Goal: Information Seeking & Learning: Check status

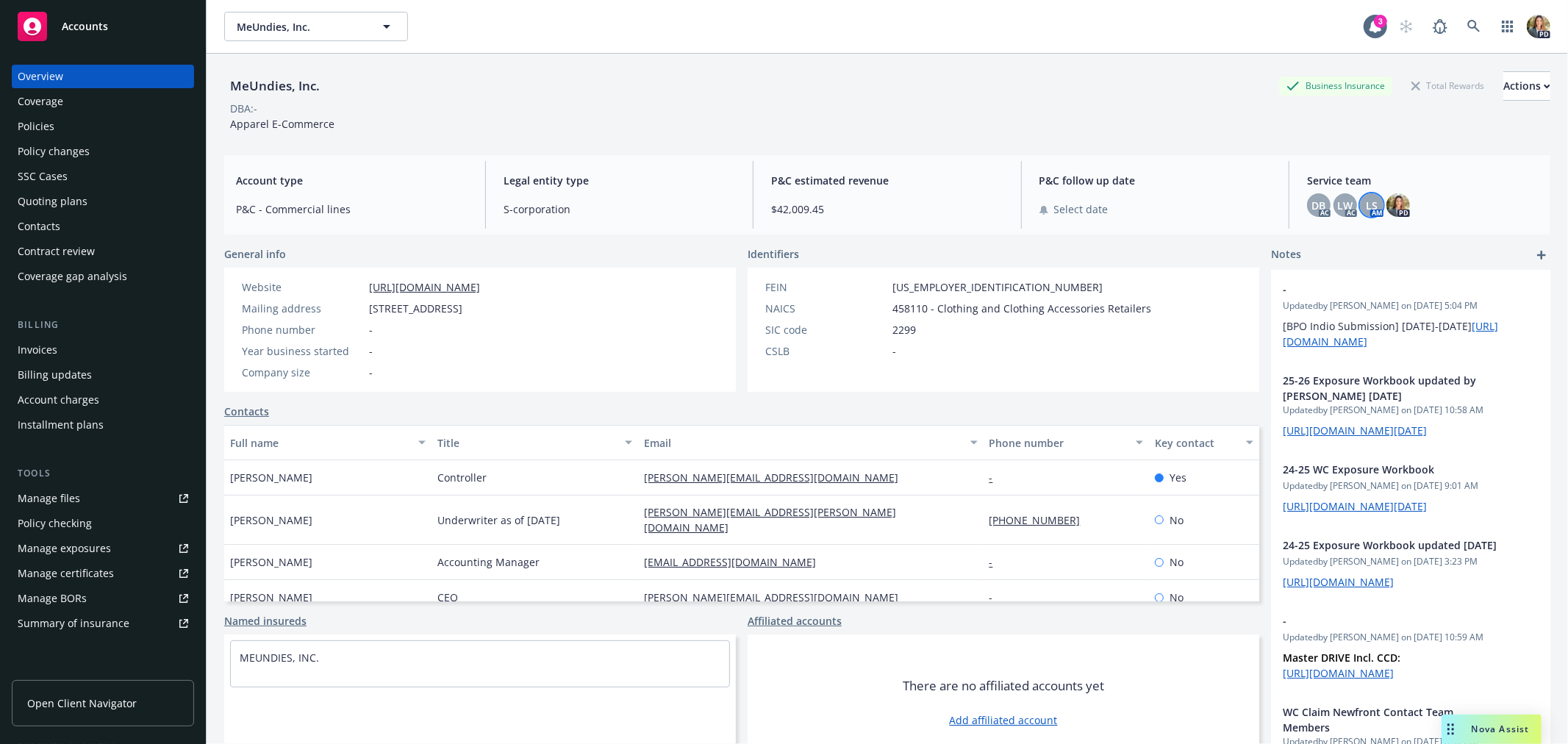
click at [92, 29] on span "Accounts" at bounding box center [85, 27] width 47 height 12
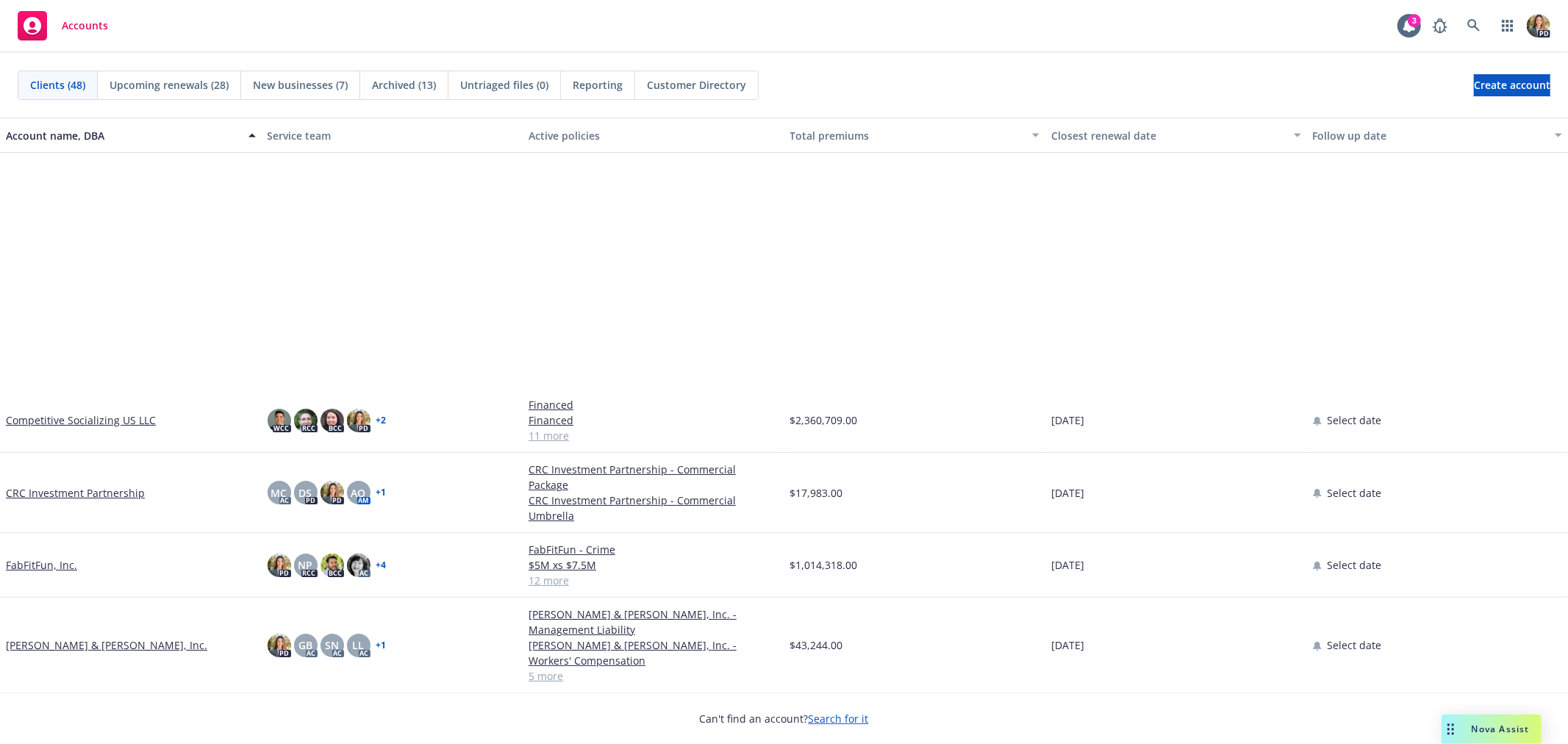
scroll to position [408, 0]
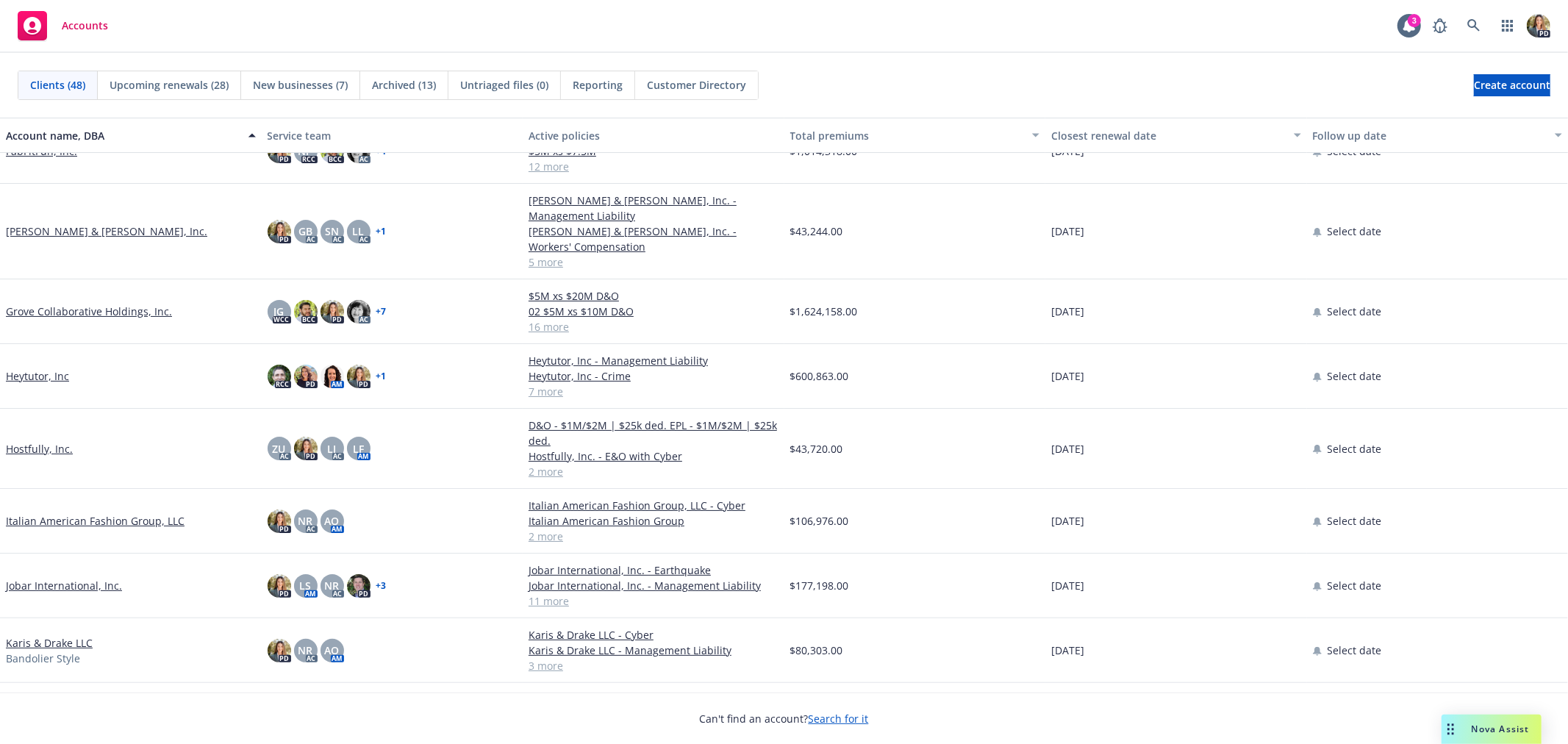
click at [48, 441] on link "Hostfully, Inc." at bounding box center [39, 449] width 67 height 16
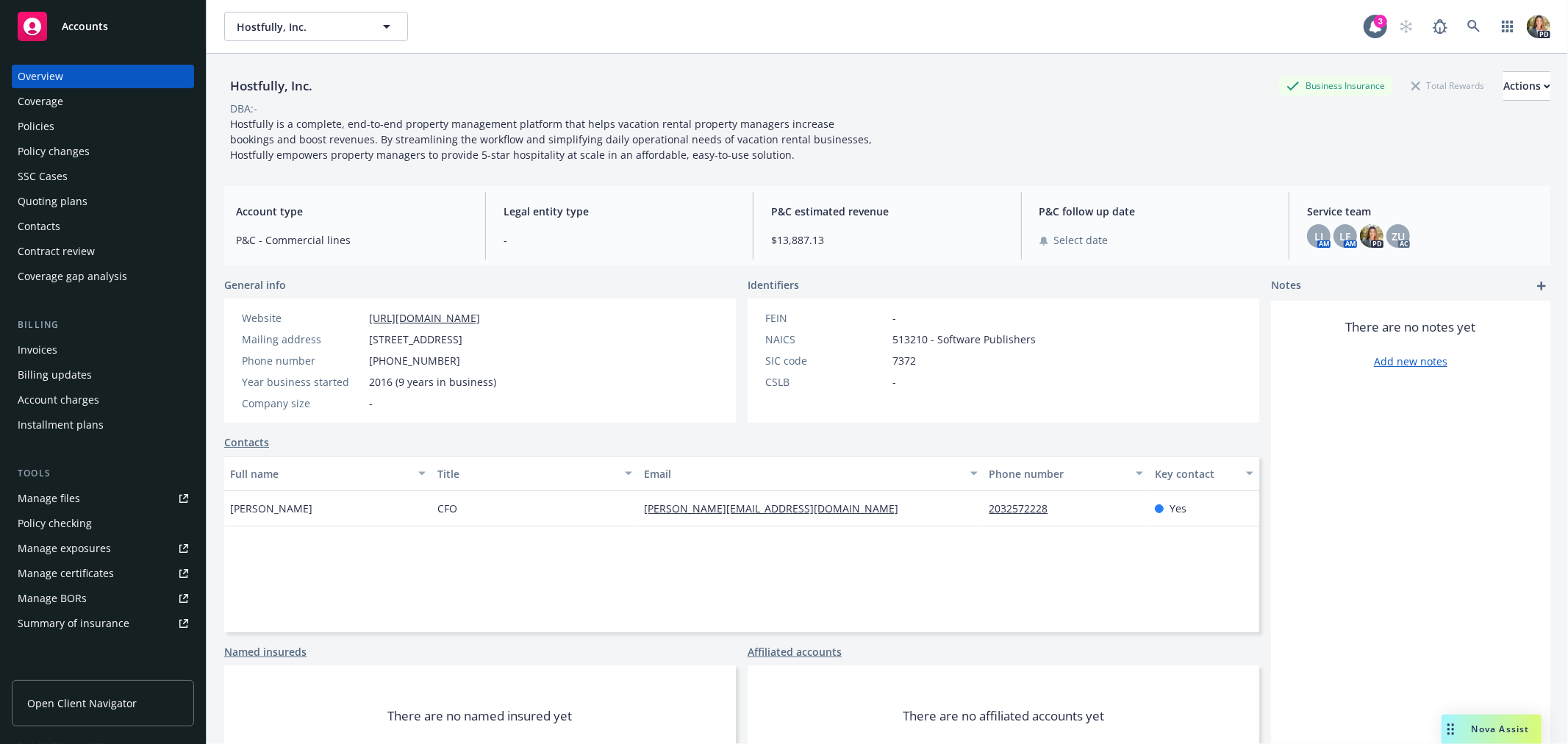
click at [59, 119] on div "Policies" at bounding box center [102, 126] width 171 height 23
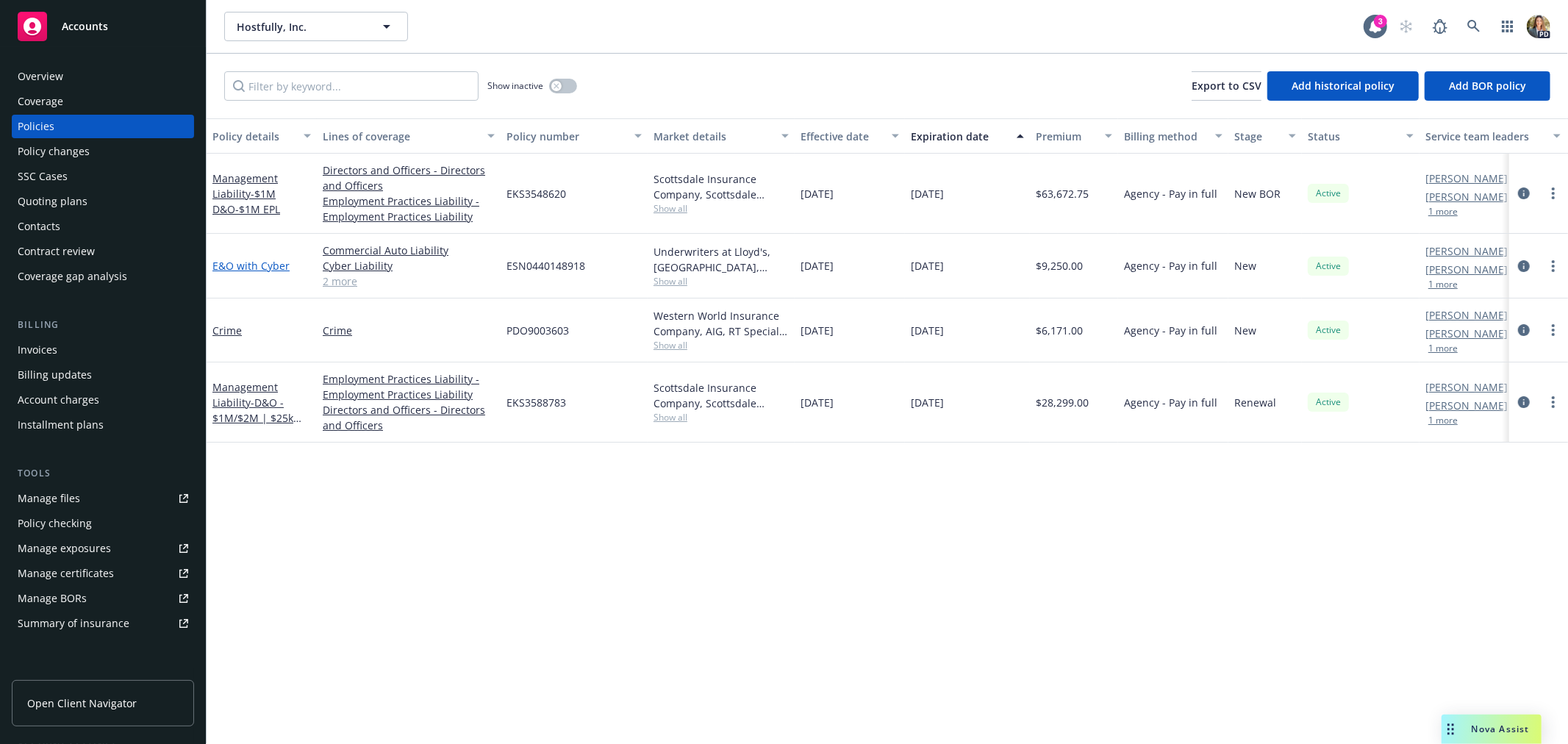
click at [253, 265] on link "E&O with Cyber" at bounding box center [251, 265] width 77 height 14
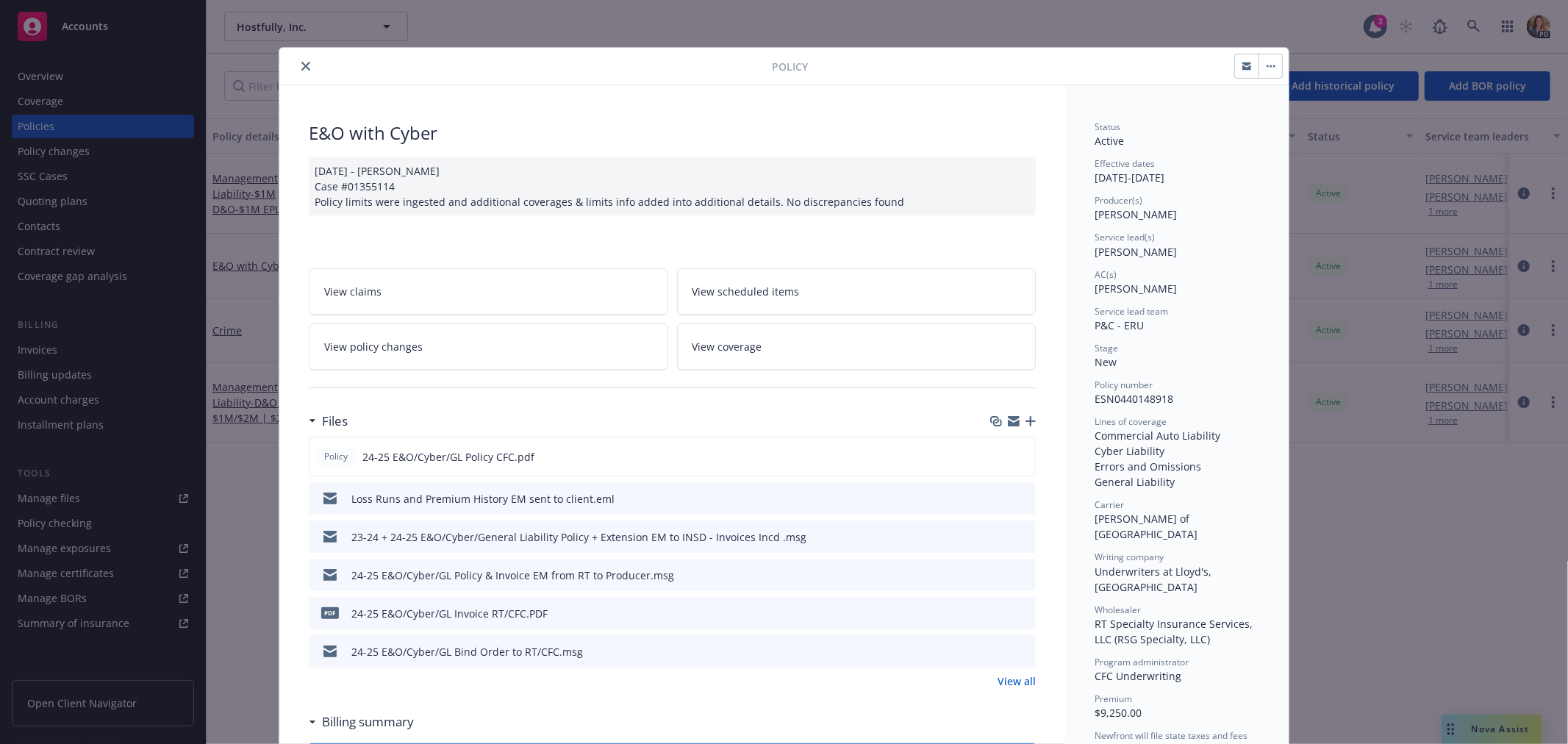
click at [302, 62] on icon "close" at bounding box center [305, 66] width 9 height 9
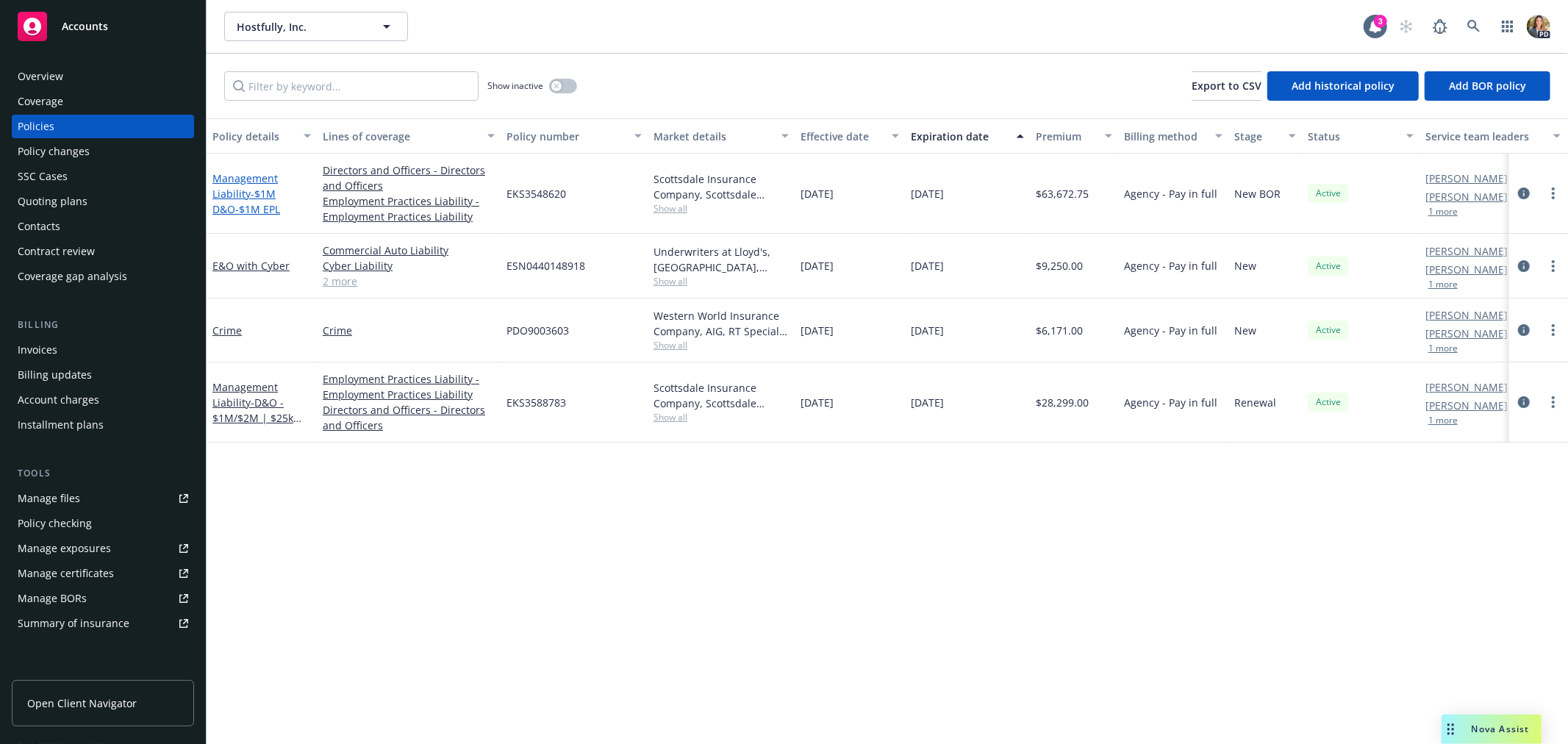
click at [246, 188] on link "Management Liability - $1M D&O-$1M EPL" at bounding box center [246, 194] width 67 height 45
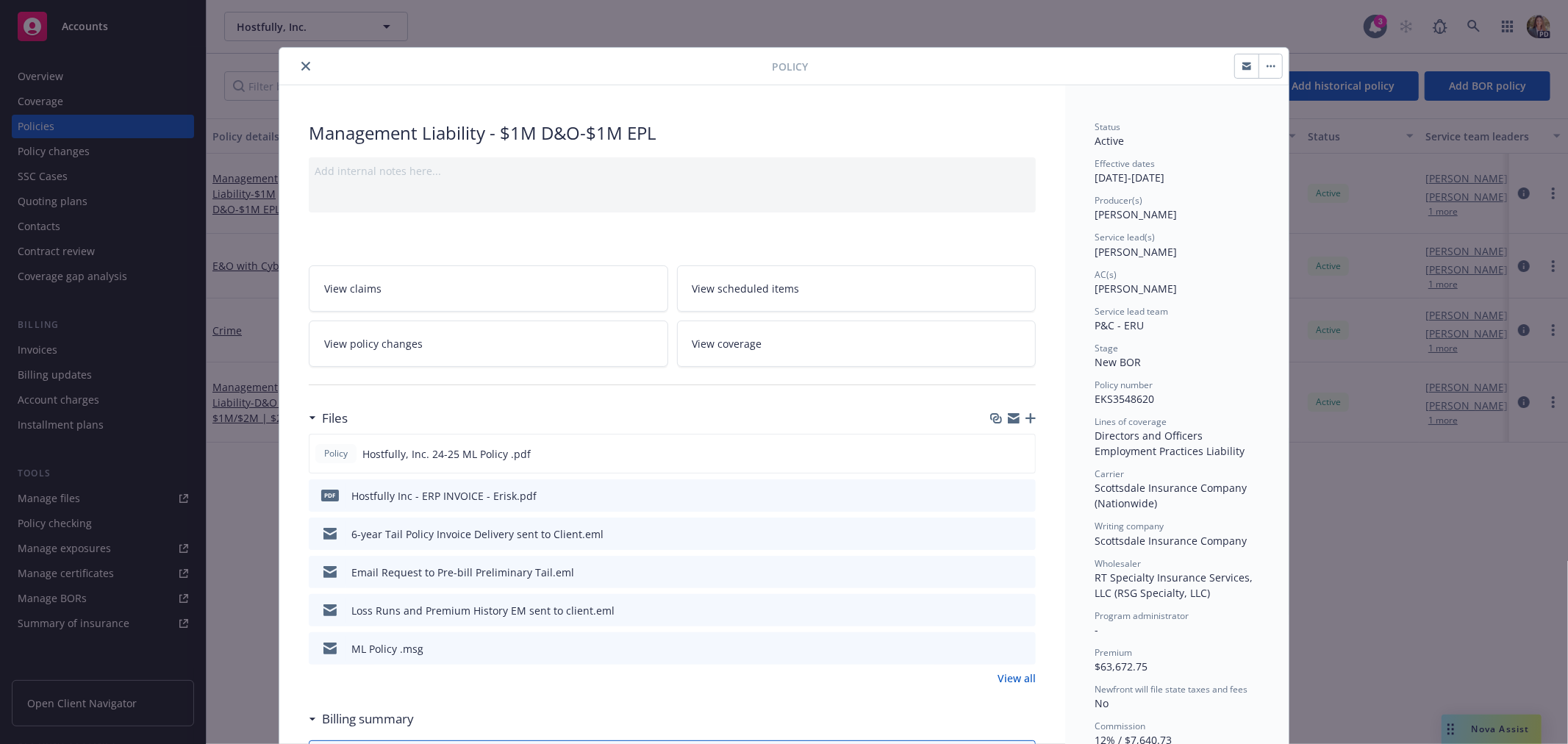
click at [301, 64] on icon "close" at bounding box center [305, 66] width 9 height 9
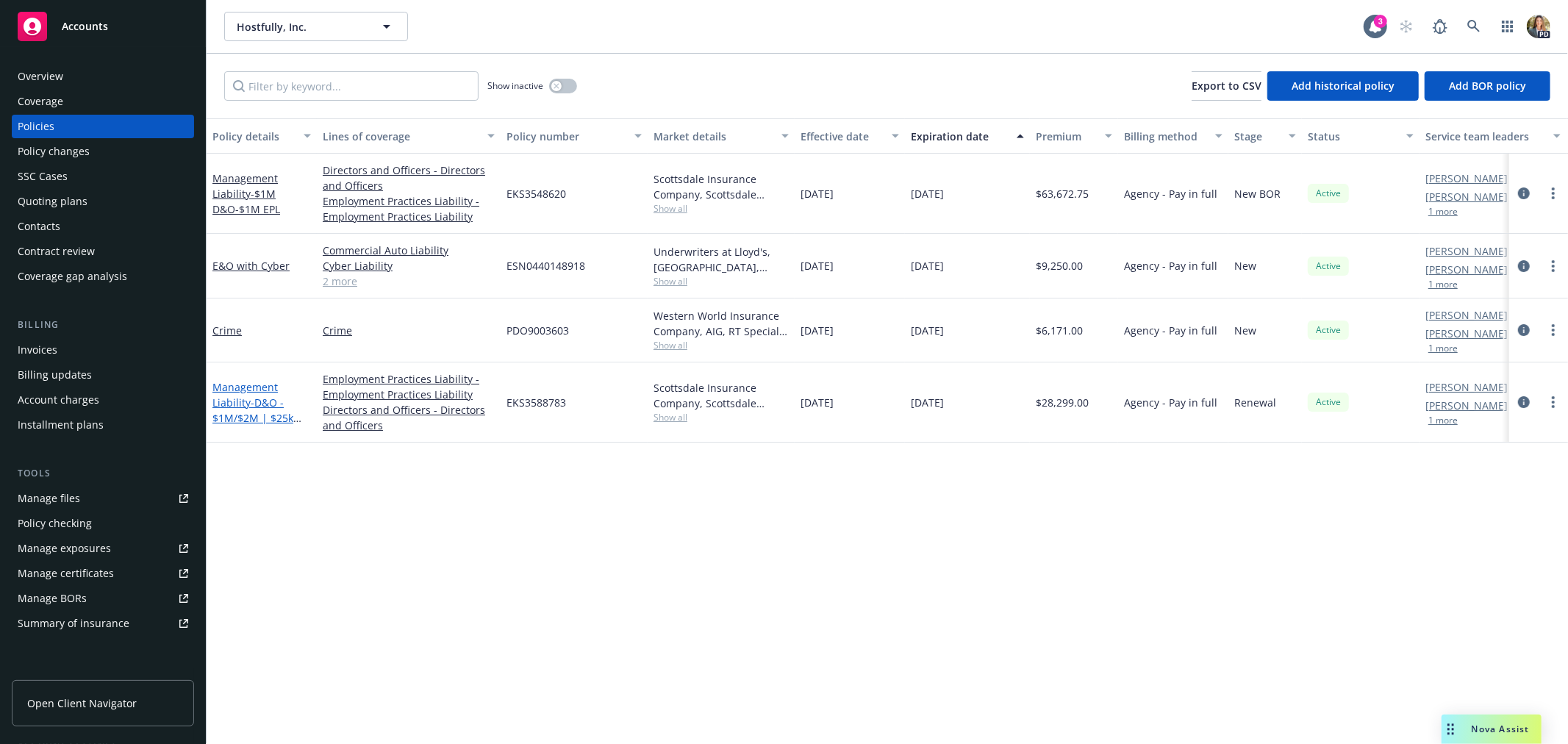
click at [249, 401] on span "- D&O - $1M/$2M | $25k ded. EPL - $1M/$2M | $25k ded." at bounding box center [261, 425] width 97 height 60
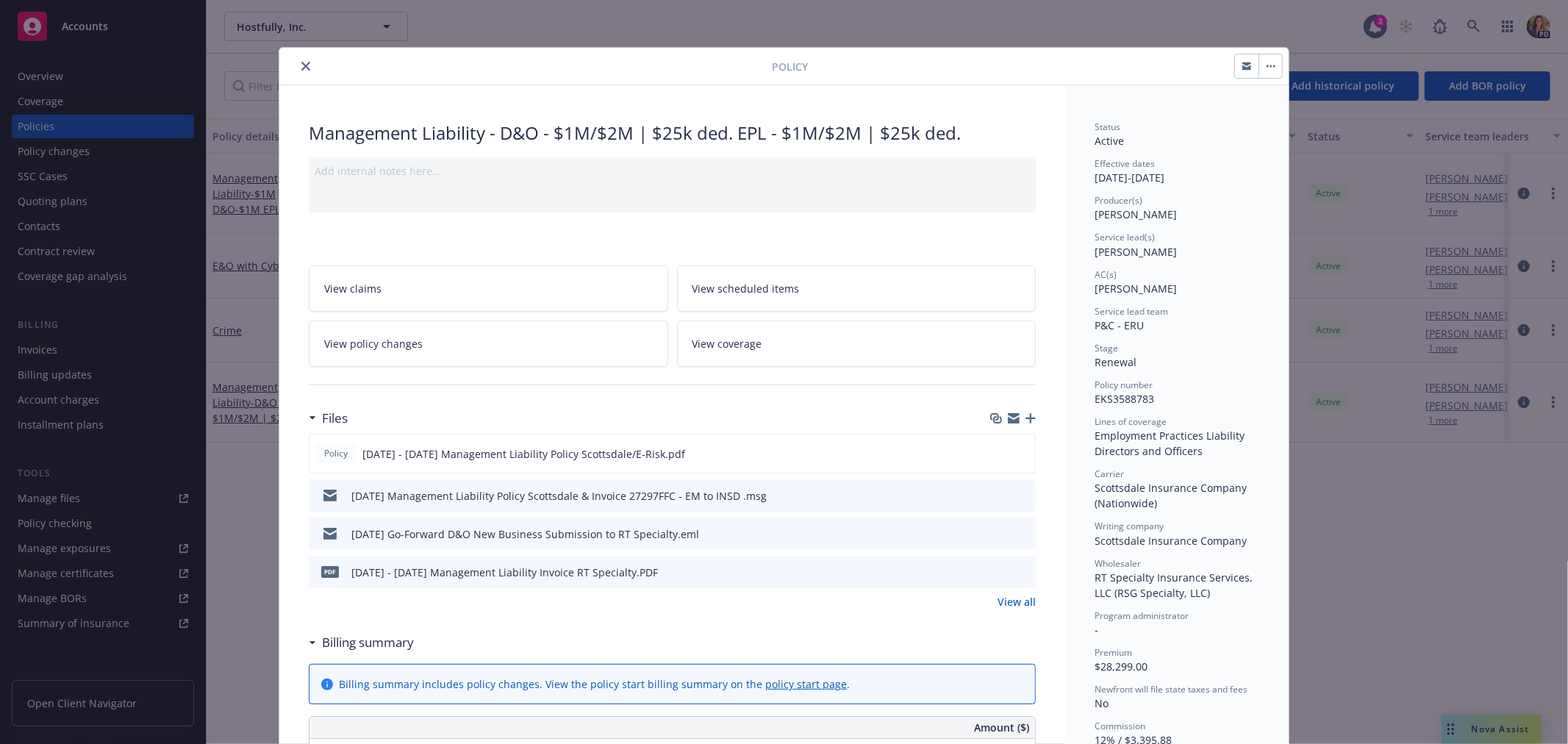
click at [301, 62] on icon "close" at bounding box center [305, 66] width 9 height 9
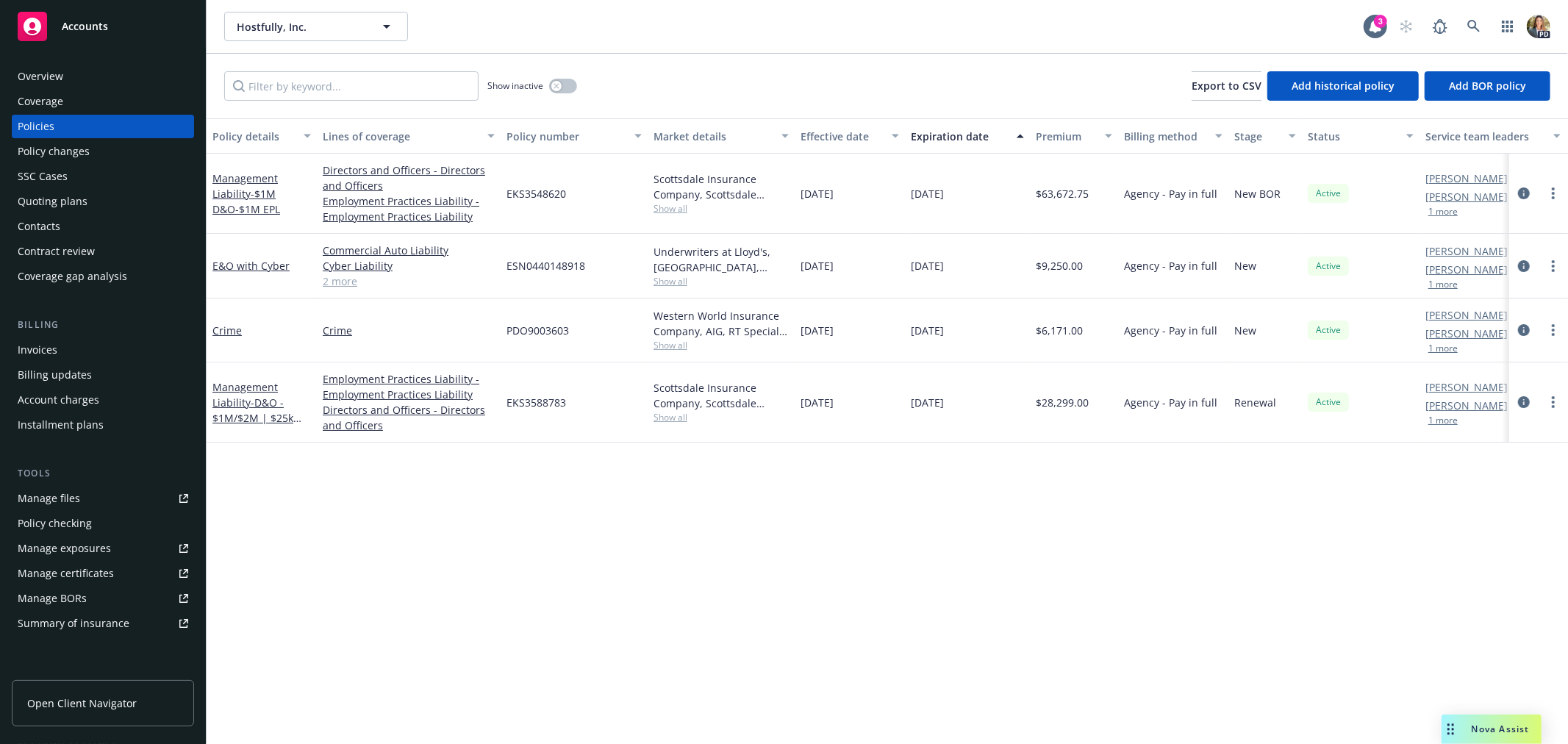
click at [73, 348] on div "Invoices" at bounding box center [102, 350] width 171 height 23
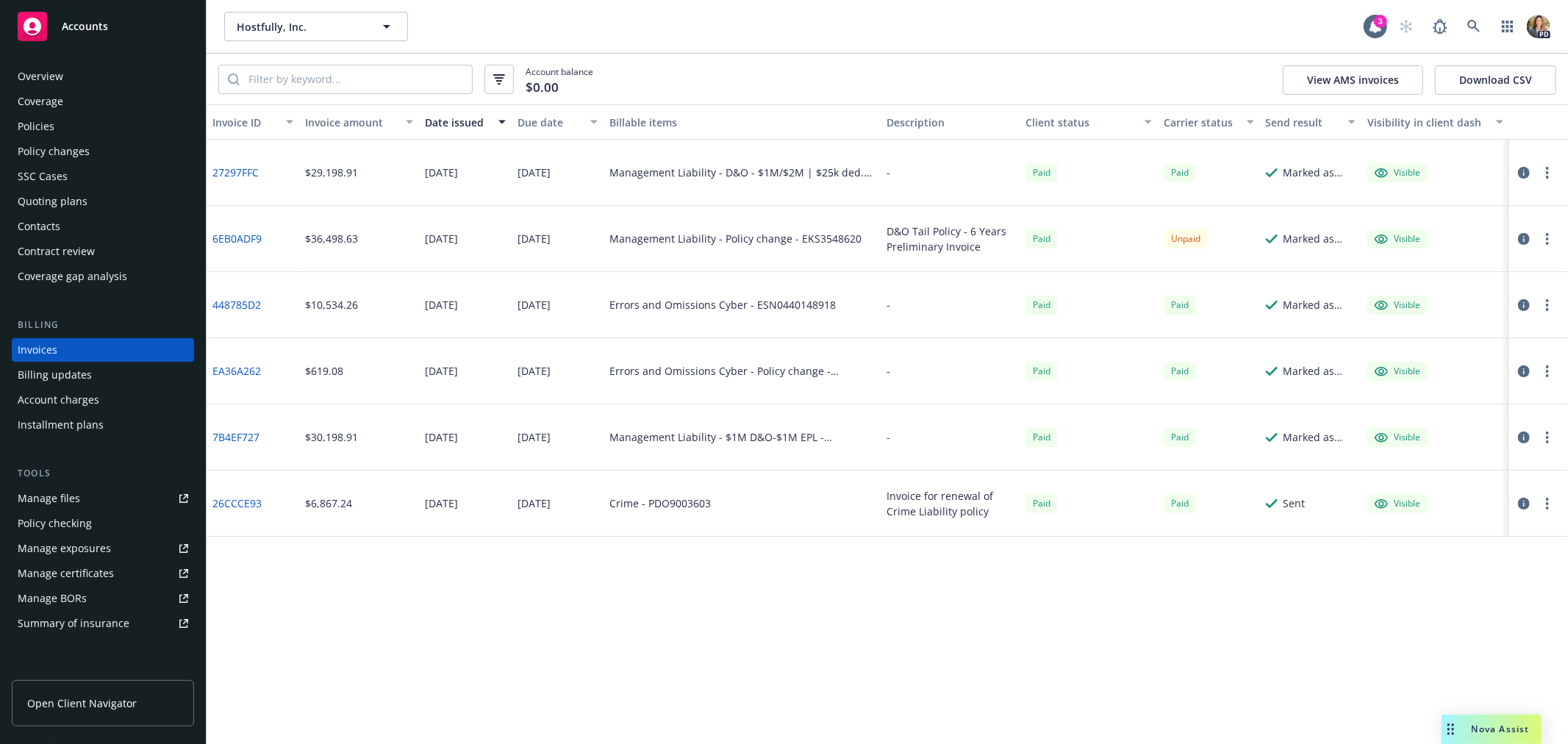
click at [52, 74] on div "Overview" at bounding box center [40, 77] width 46 height 23
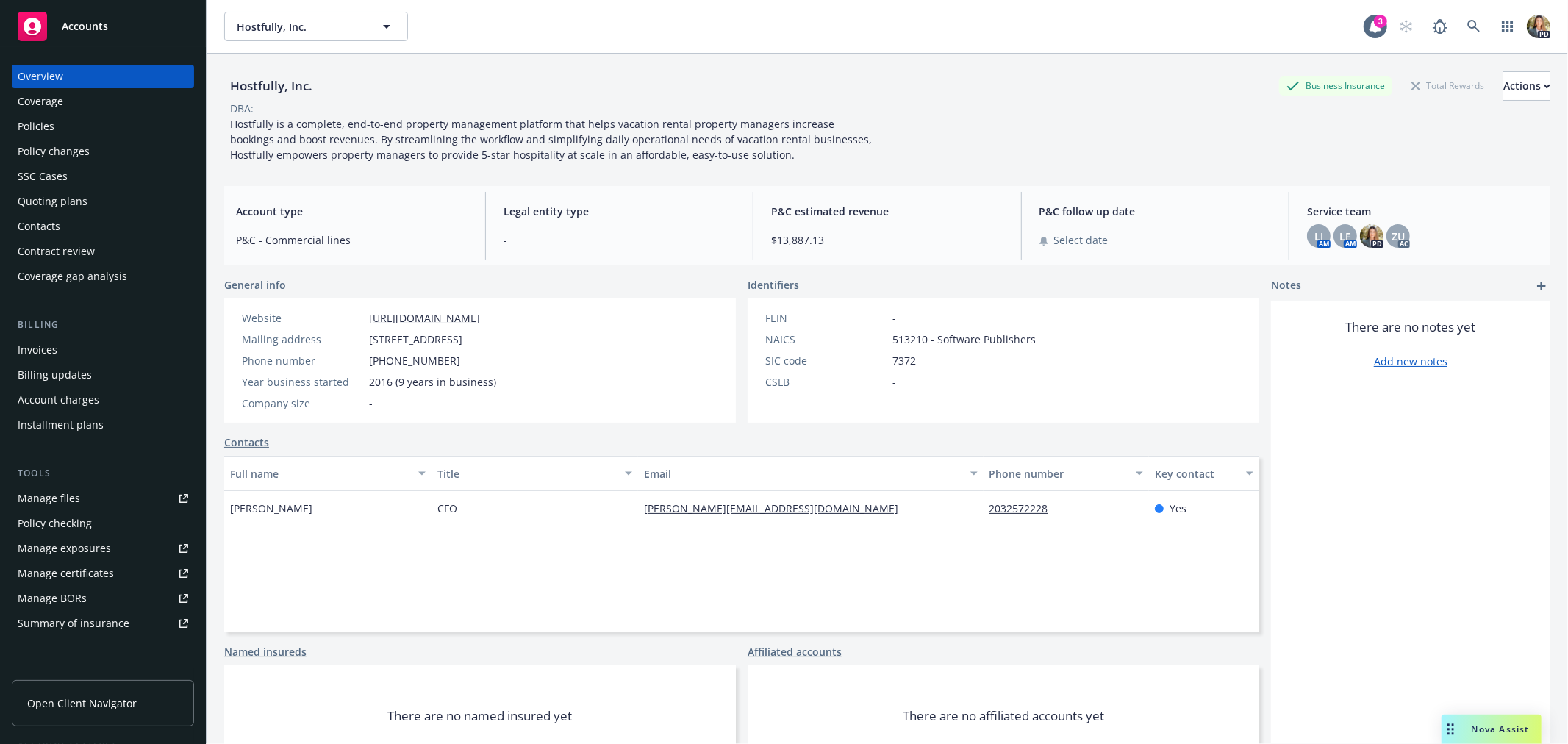
click at [89, 126] on div "Policies" at bounding box center [102, 126] width 171 height 23
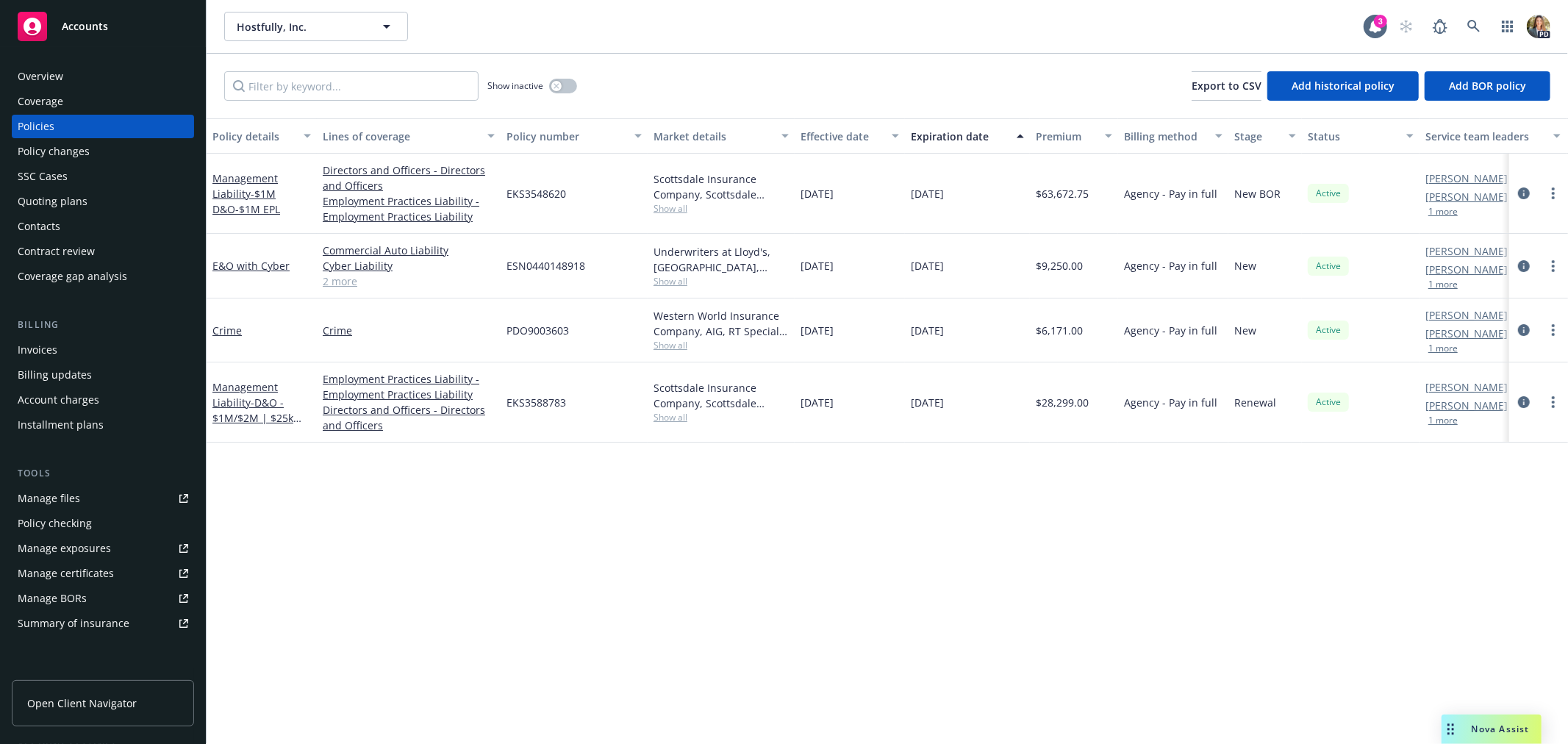
click at [74, 23] on span "Accounts" at bounding box center [85, 27] width 47 height 12
